Goal: Information Seeking & Learning: Learn about a topic

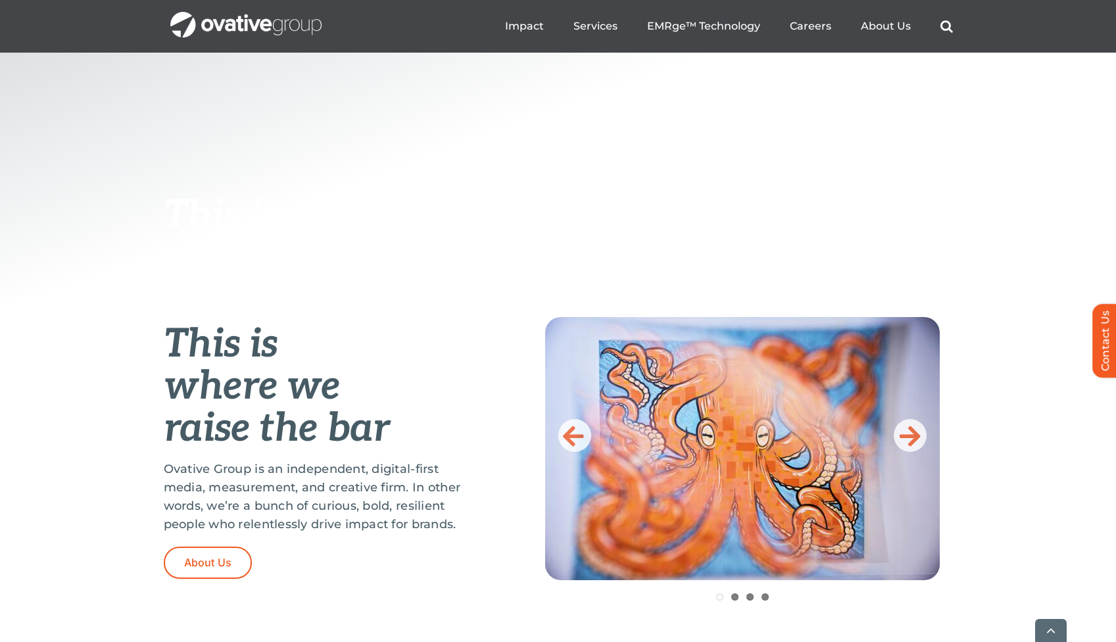
scroll to position [296, 0]
click at [908, 434] on icon at bounding box center [910, 435] width 21 height 26
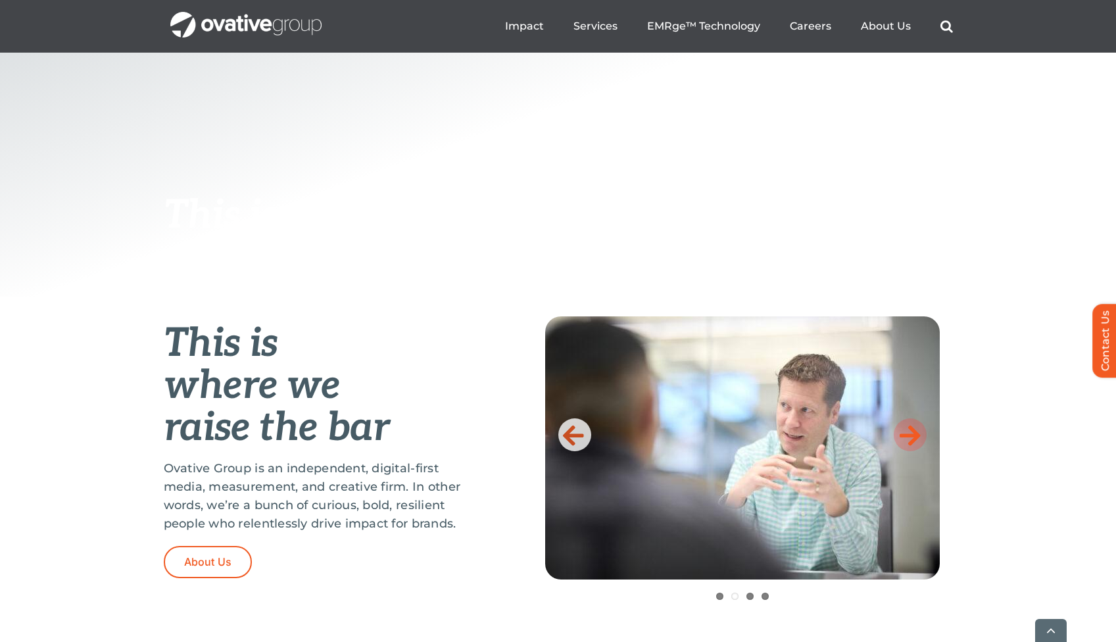
click at [908, 434] on icon at bounding box center [910, 435] width 21 height 26
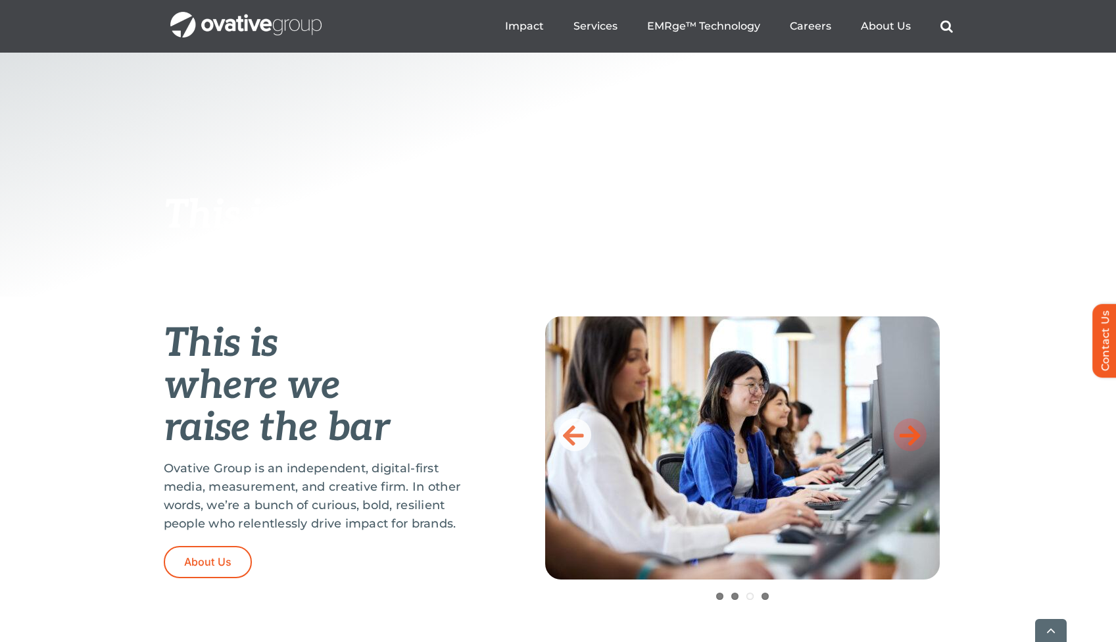
click at [908, 434] on icon at bounding box center [910, 435] width 21 height 26
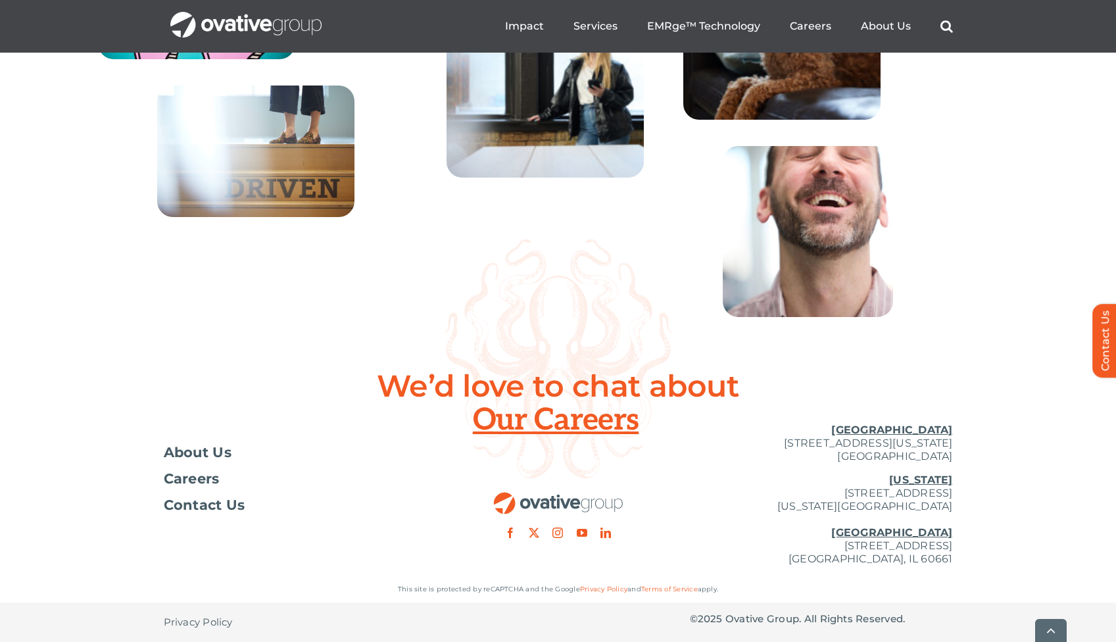
scroll to position [4736, 0]
click at [193, 440] on div "Toggle Navigation About Us Careers Contact Us" at bounding box center [295, 462] width 263 height 99
click at [191, 443] on div "Toggle Navigation About Us Careers Contact Us" at bounding box center [295, 462] width 263 height 99
click at [178, 453] on span "About Us" at bounding box center [198, 452] width 68 height 13
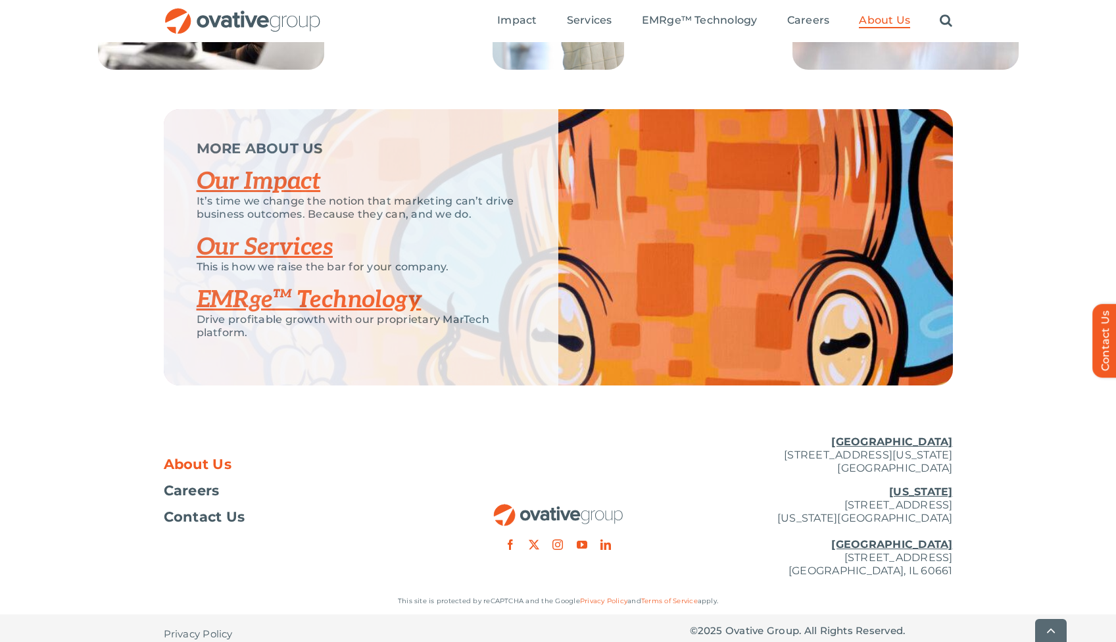
scroll to position [2728, 0]
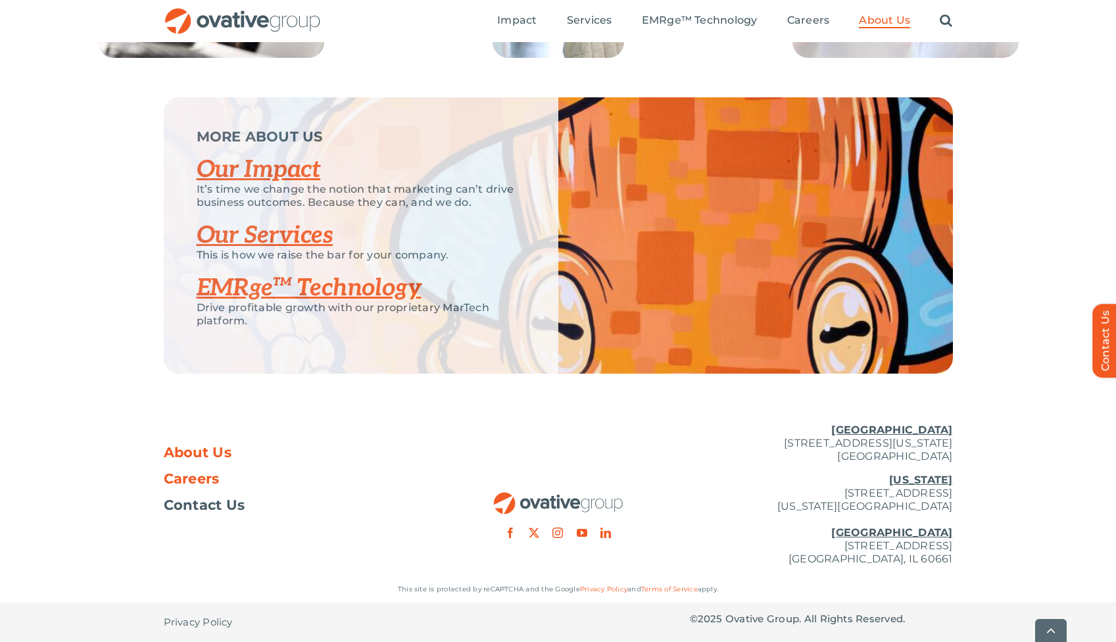
click at [201, 478] on span "Careers" at bounding box center [192, 478] width 56 height 13
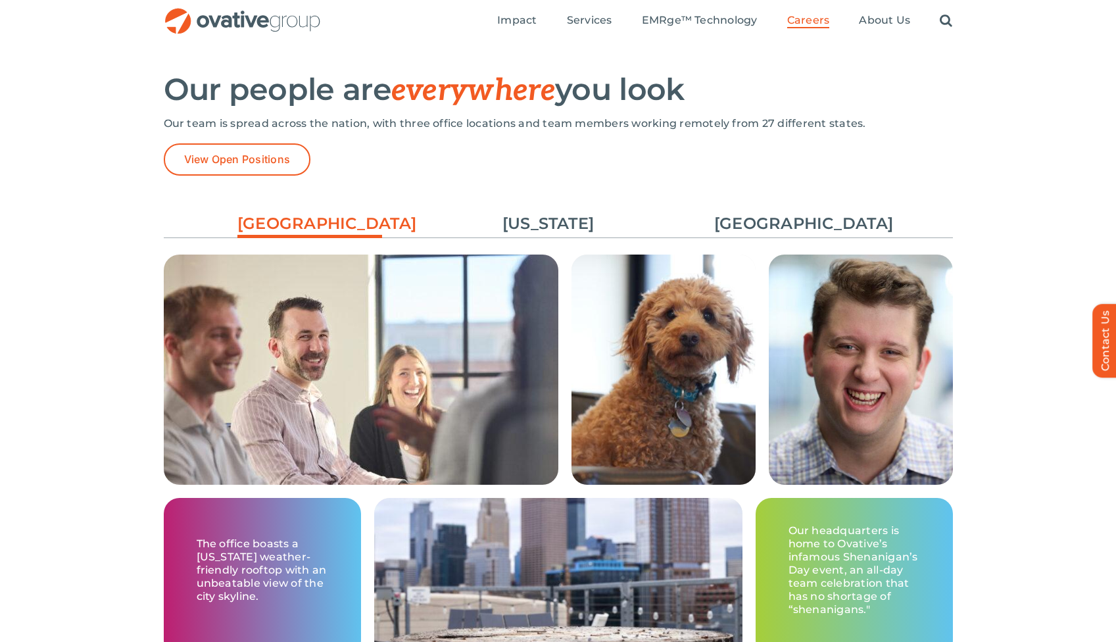
scroll to position [1794, 0]
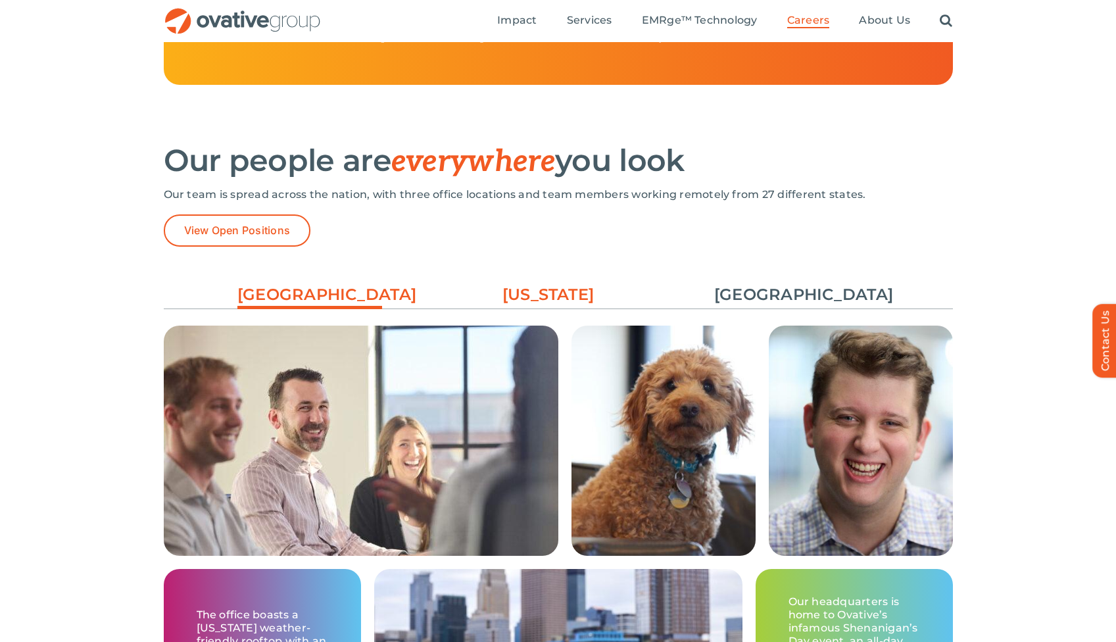
click at [518, 299] on link "[US_STATE]" at bounding box center [548, 294] width 145 height 22
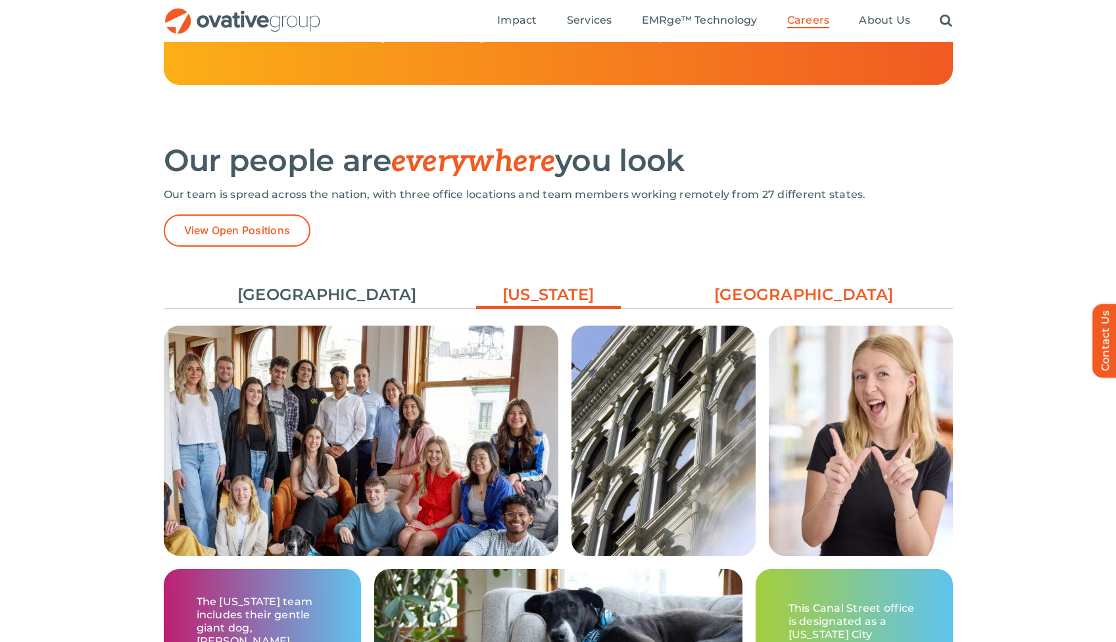
click at [779, 299] on link "[GEOGRAPHIC_DATA]" at bounding box center [786, 294] width 145 height 22
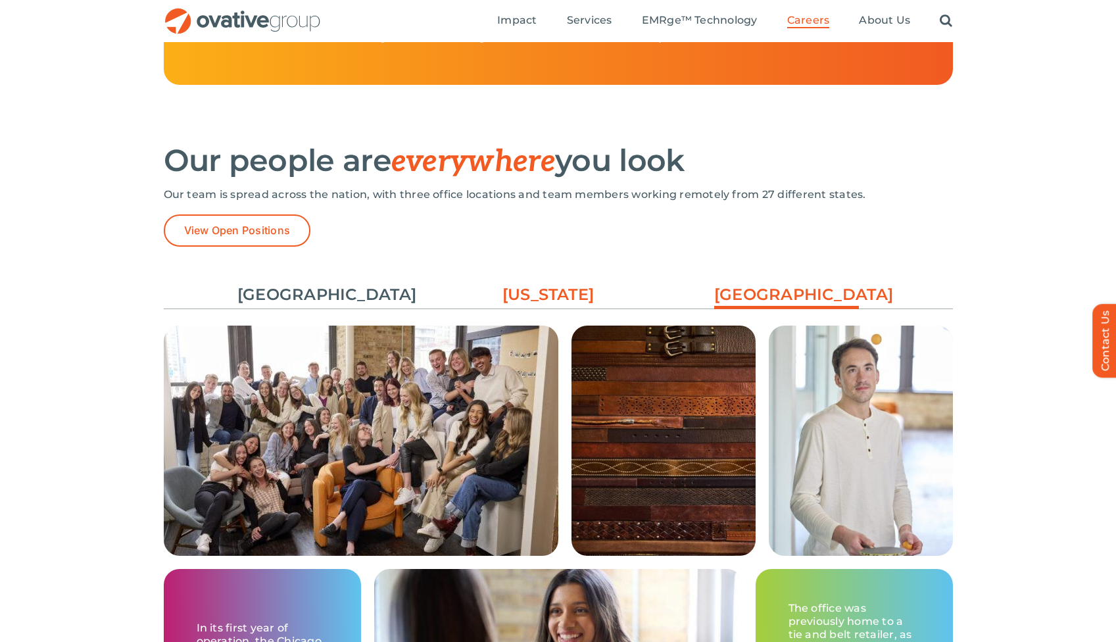
click at [573, 295] on link "[US_STATE]" at bounding box center [548, 294] width 145 height 22
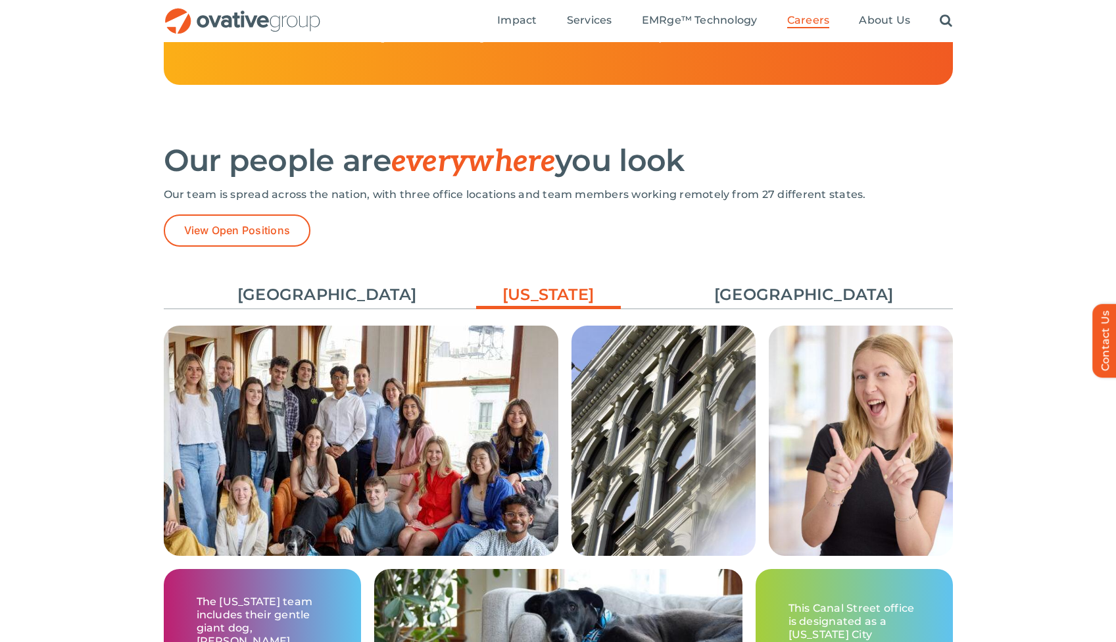
click at [807, 273] on div "Minneapolis New York Chicago The office boasts a Minnesota weather-friendly roo…" at bounding box center [558, 509] width 789 height 487
click at [806, 300] on link "[GEOGRAPHIC_DATA]" at bounding box center [786, 294] width 145 height 22
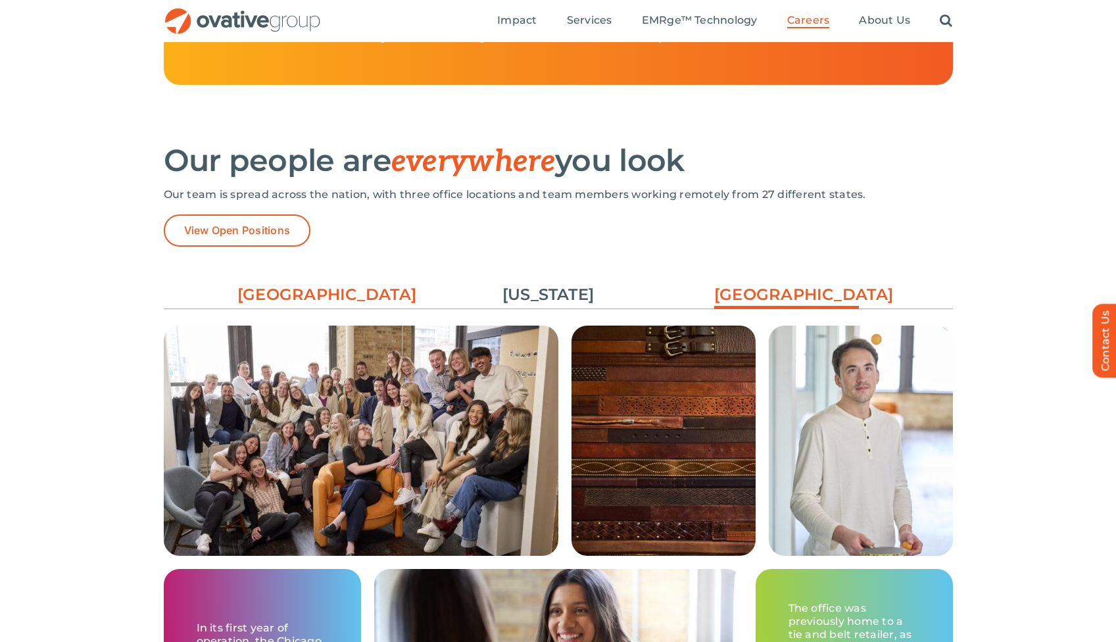
click at [299, 286] on link "[GEOGRAPHIC_DATA]" at bounding box center [309, 294] width 145 height 22
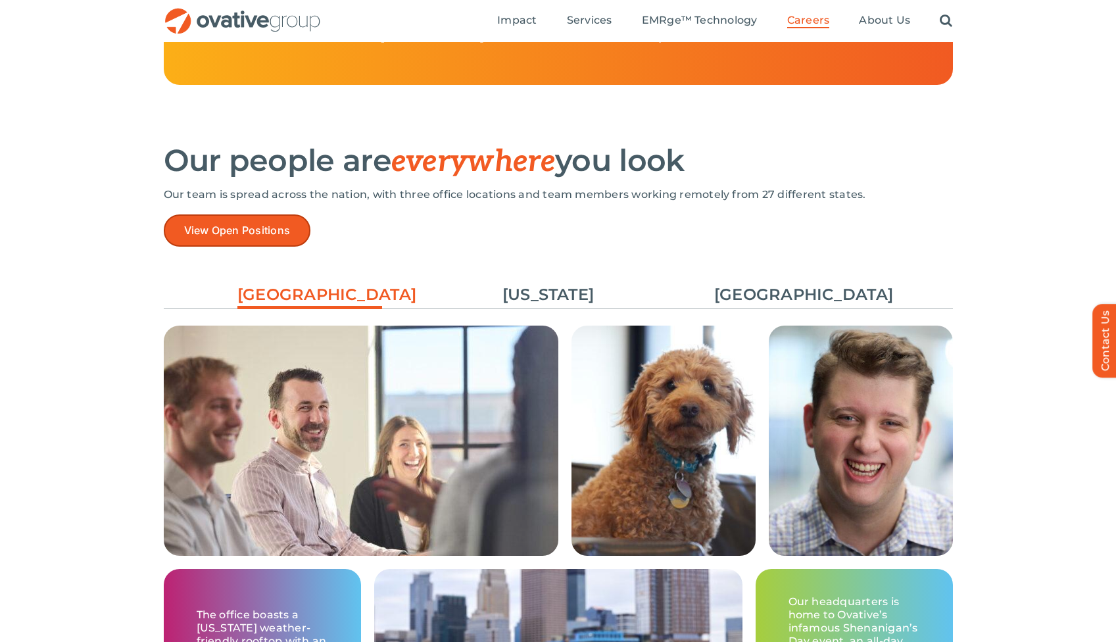
click at [263, 245] on link "View Open Positions" at bounding box center [237, 230] width 147 height 32
